Goal: Transaction & Acquisition: Purchase product/service

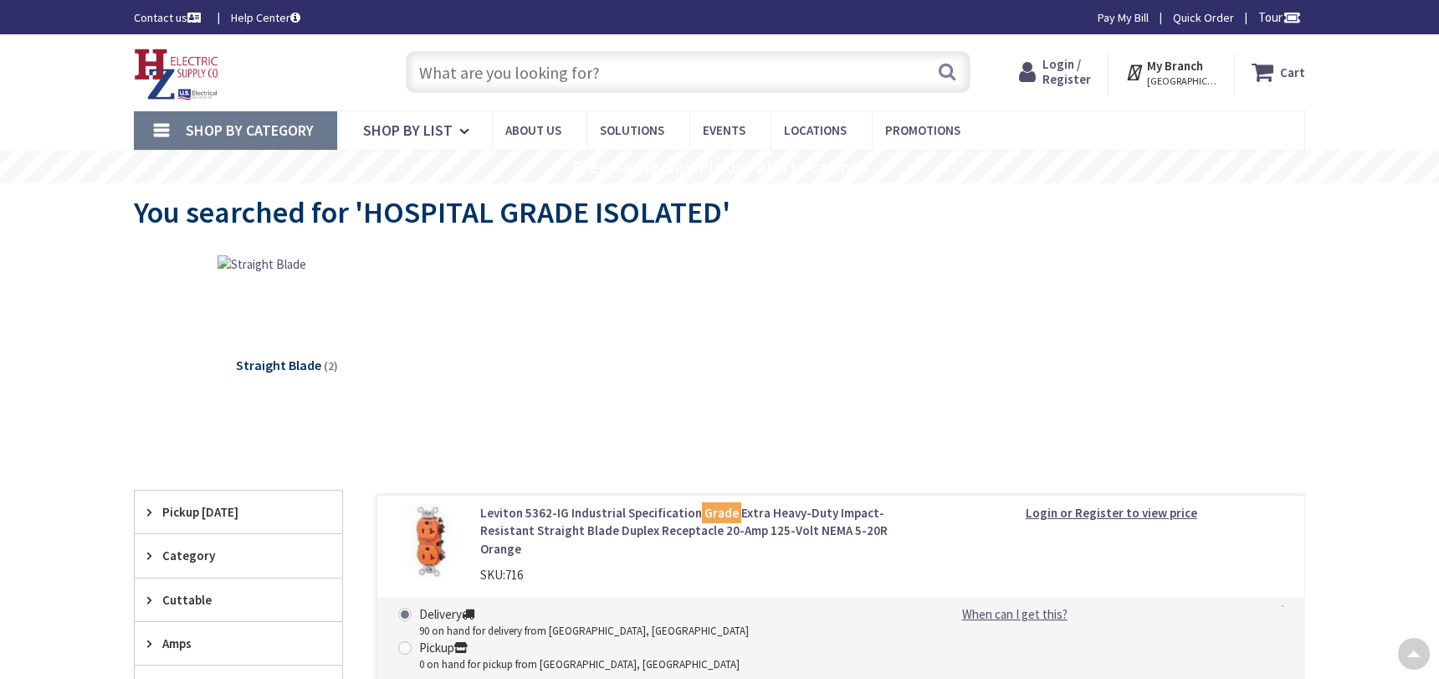
click at [484, 67] on input "text" at bounding box center [688, 72] width 565 height 42
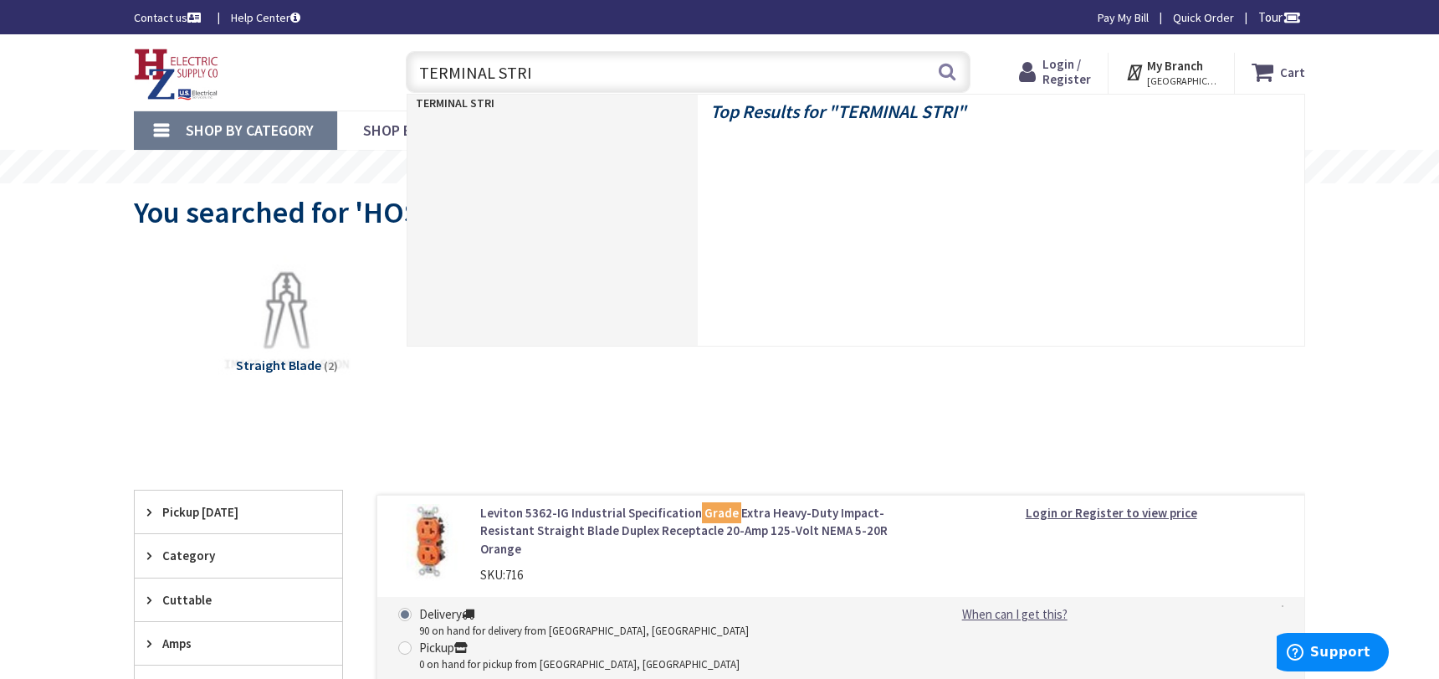
type input "TERMINAL STRIP"
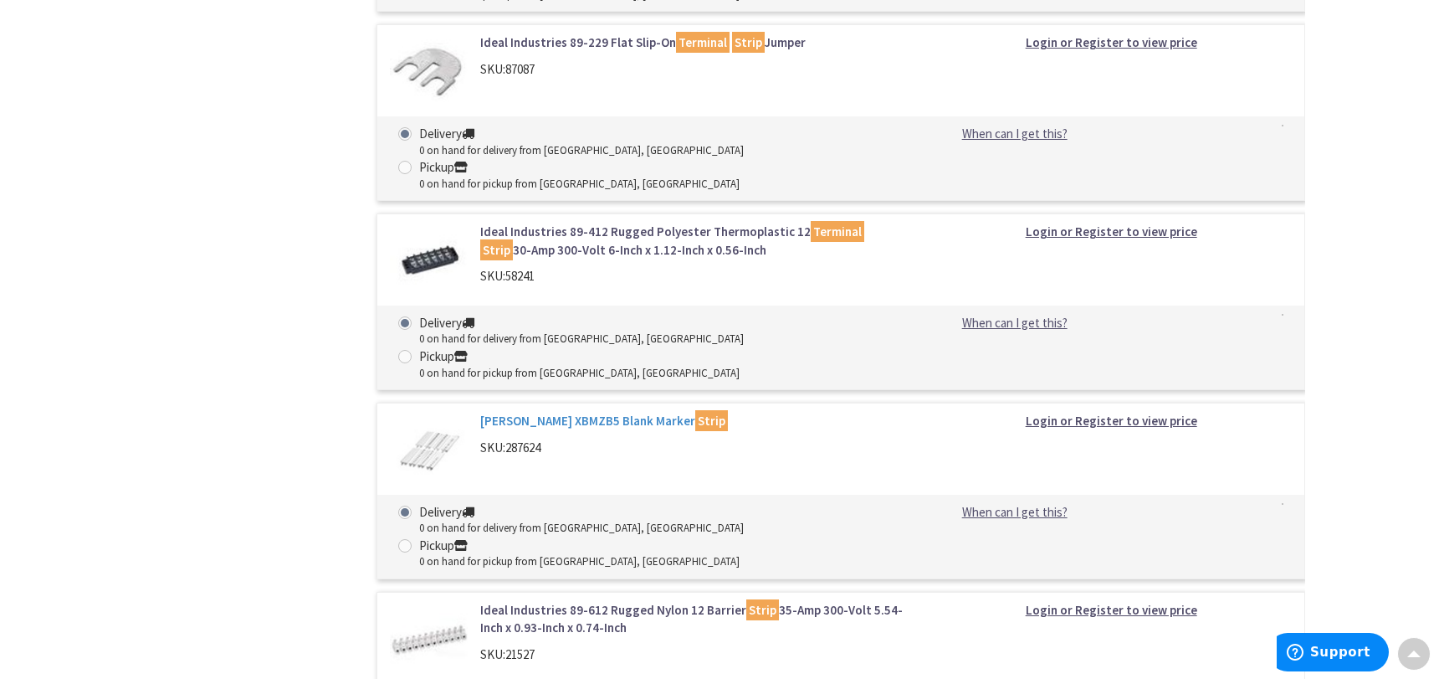
scroll to position [3264, 0]
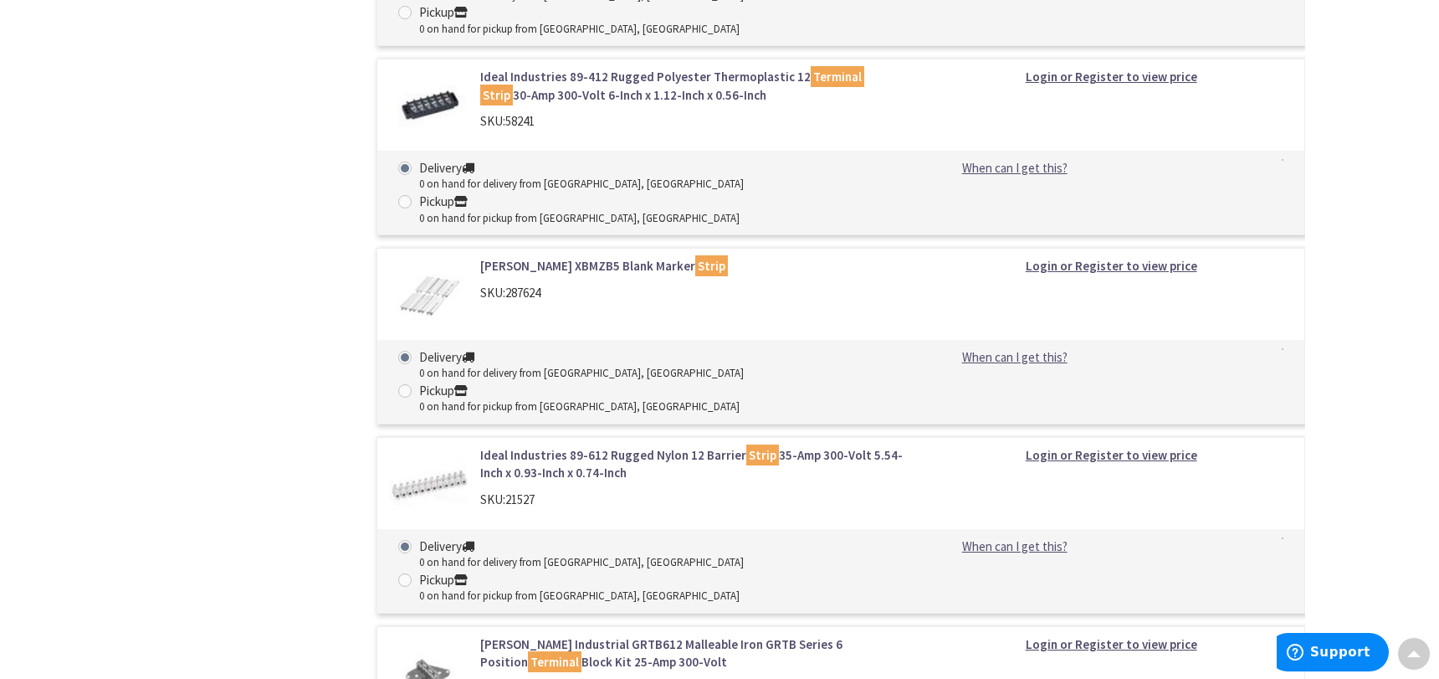
drag, startPoint x: 675, startPoint y: 99, endPoint x: 131, endPoint y: 400, distance: 622.5
click at [104, 417] on main "You searched for 'TERMINAL STRIP' View Subcategories Terminal Block Accessories…" at bounding box center [719, 23] width 1255 height 6207
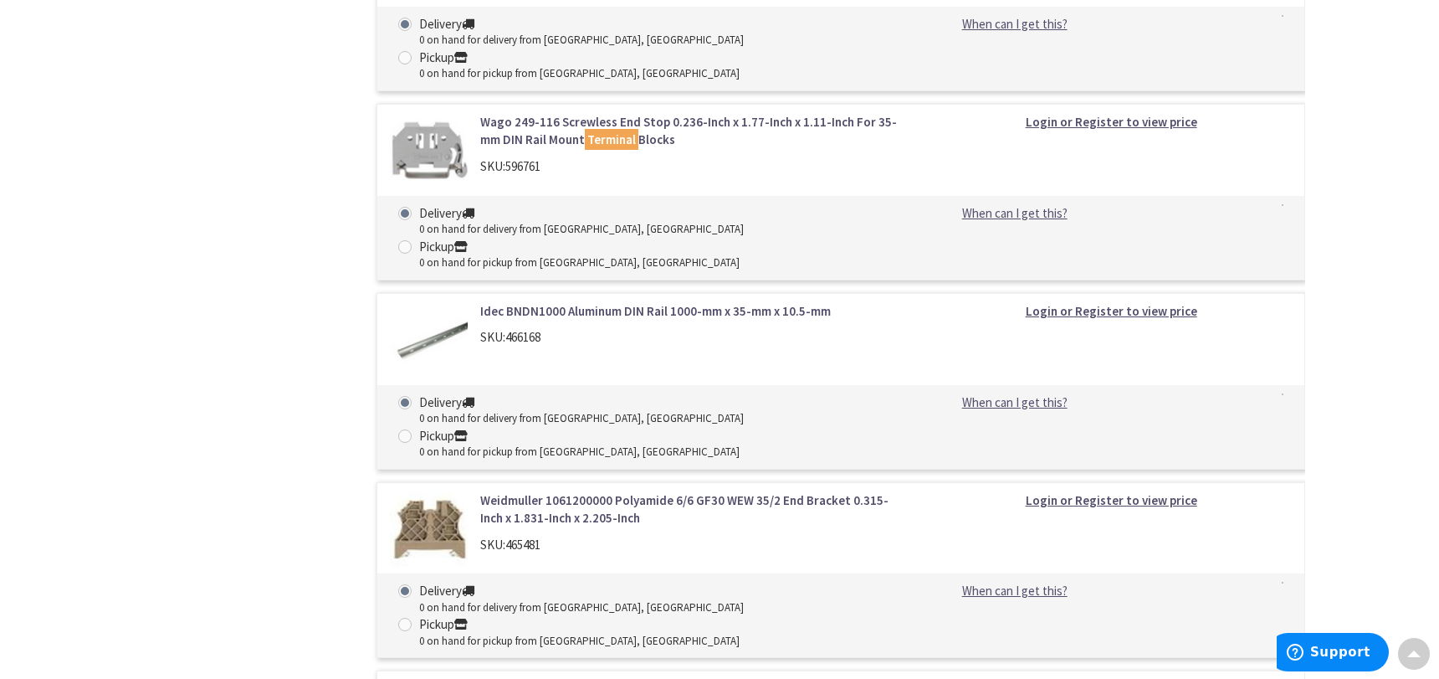
scroll to position [0, 0]
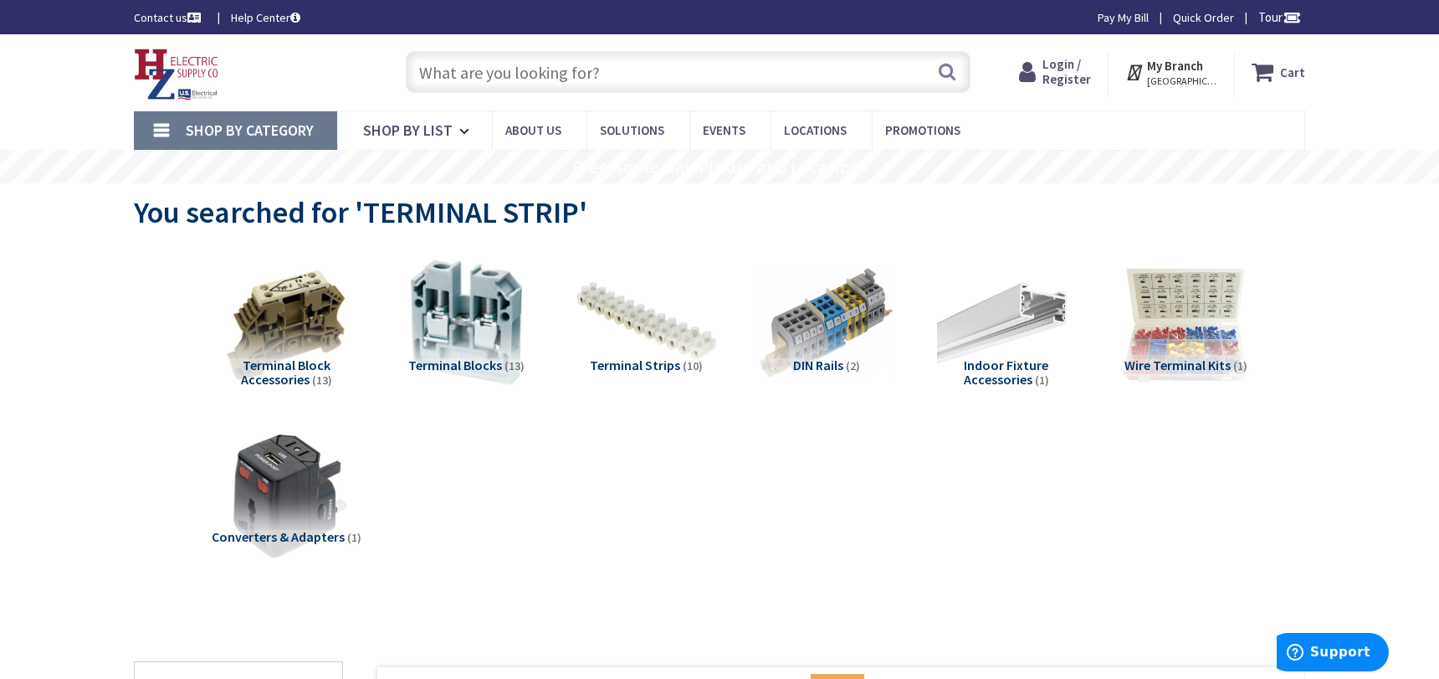
click at [613, 334] on img at bounding box center [646, 322] width 151 height 151
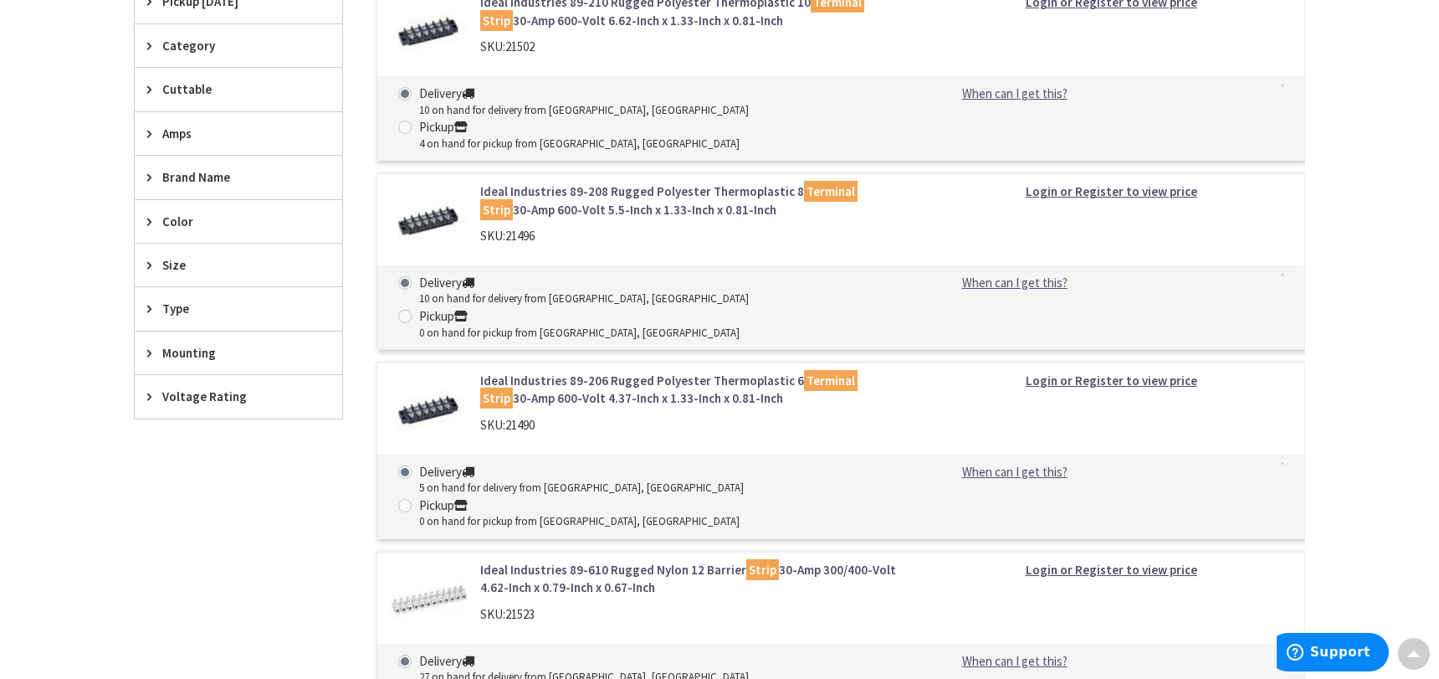
scroll to position [464, 0]
